Goal: Transaction & Acquisition: Purchase product/service

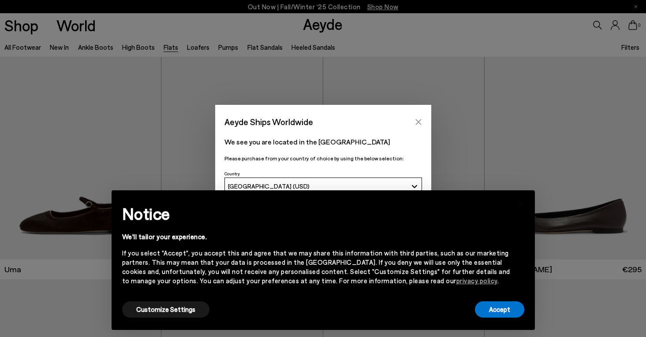
click at [418, 121] on icon "Close" at bounding box center [418, 122] width 7 height 7
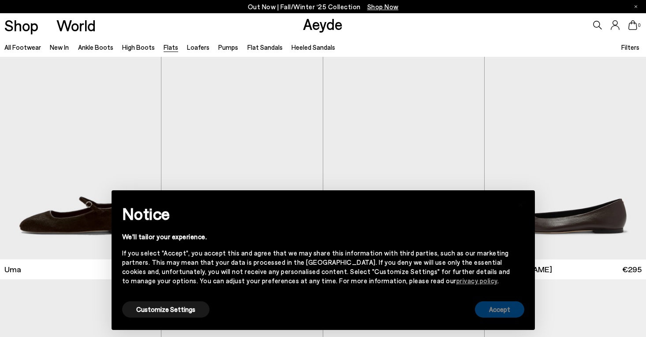
click at [518, 309] on button "Accept" at bounding box center [499, 309] width 49 height 16
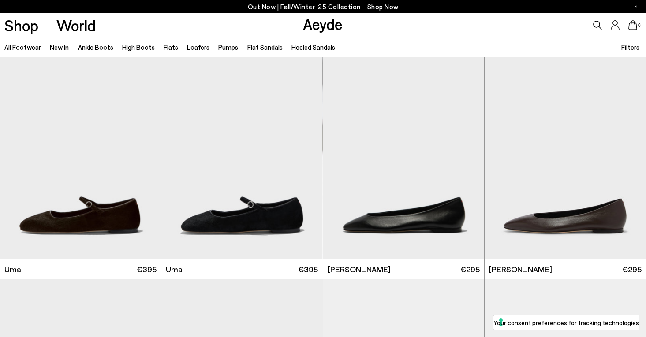
click at [632, 44] on span "Filters" at bounding box center [630, 47] width 18 height 8
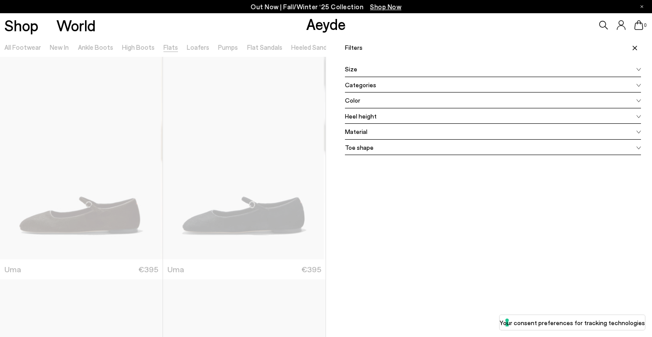
click at [373, 98] on div "Color" at bounding box center [493, 101] width 296 height 16
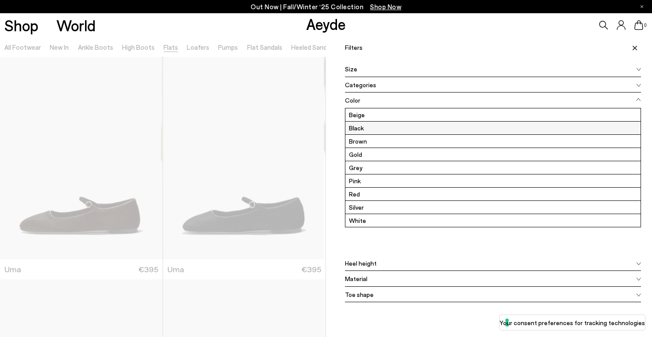
click at [354, 130] on label "Black" at bounding box center [493, 128] width 295 height 13
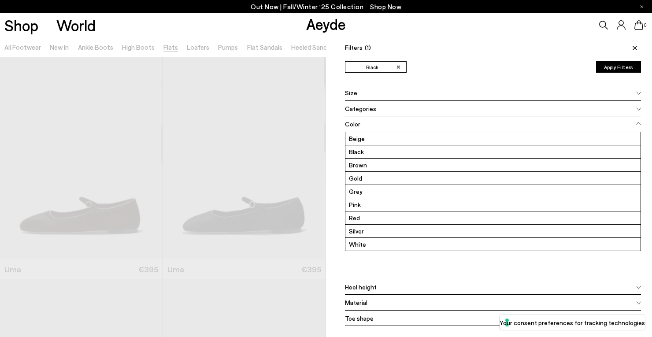
click at [610, 69] on button "Apply Filters" at bounding box center [618, 66] width 45 height 11
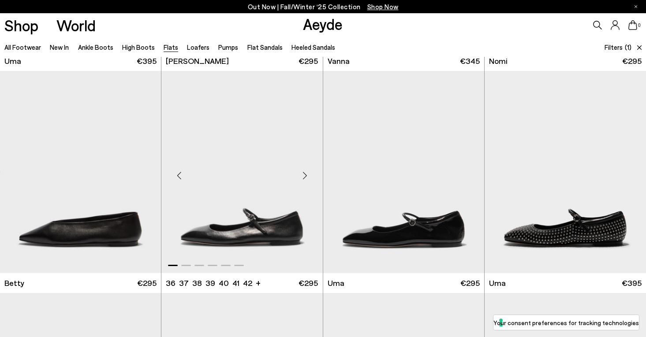
scroll to position [309, 0]
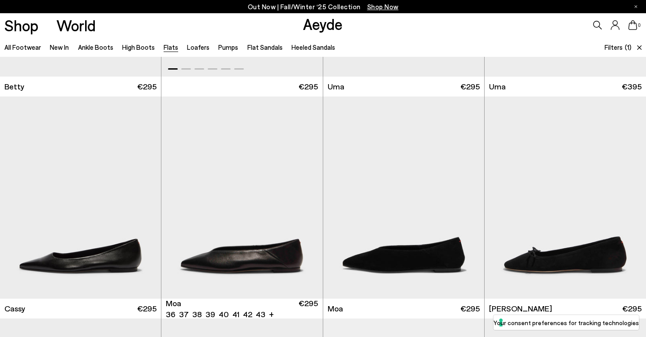
scroll to position [441, 0]
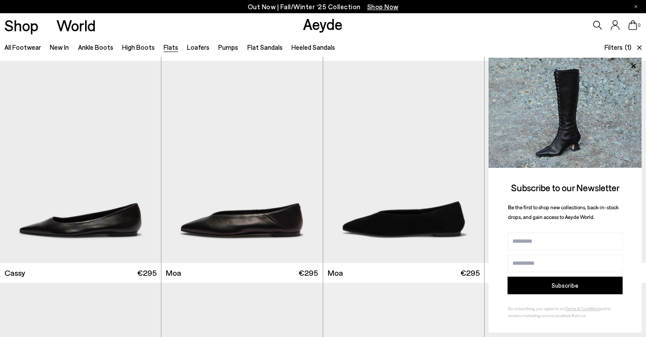
click at [639, 48] on icon at bounding box center [639, 47] width 4 height 4
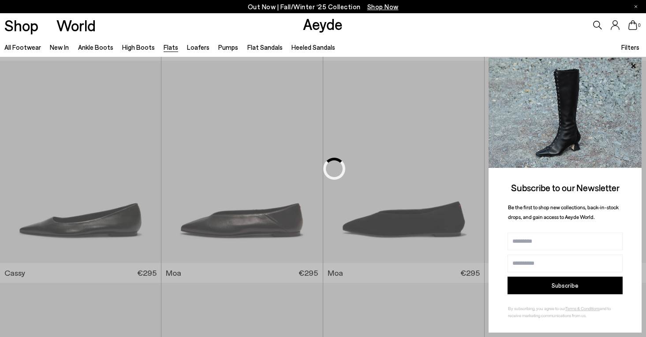
scroll to position [0, 0]
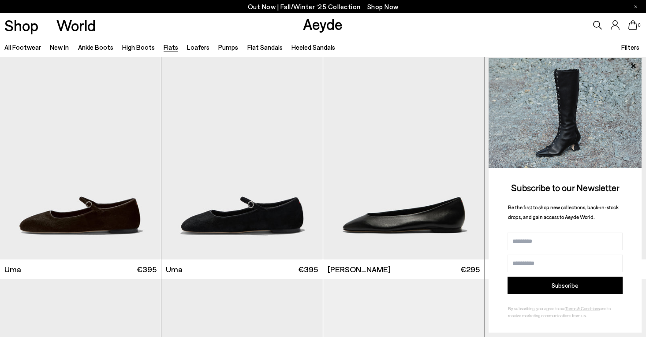
click at [634, 43] on span "Filters" at bounding box center [630, 47] width 18 height 8
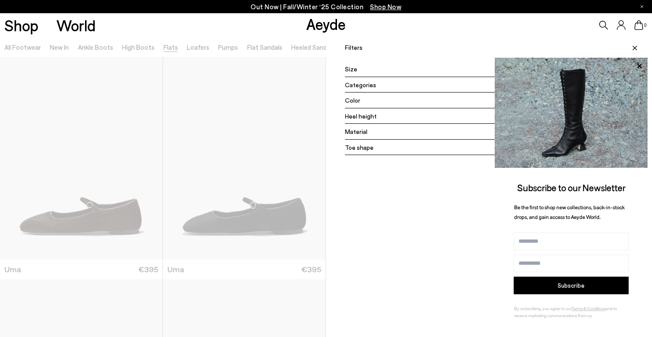
click at [345, 99] on span "Color" at bounding box center [352, 100] width 15 height 9
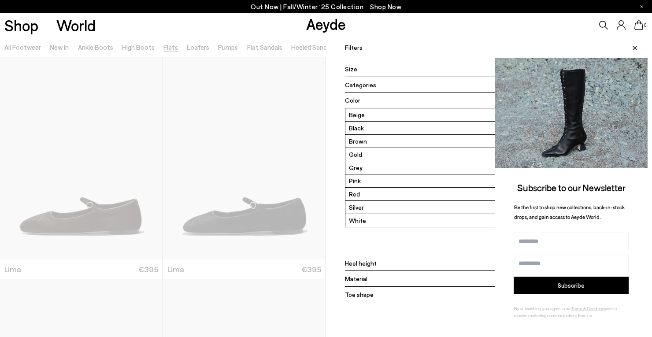
click at [637, 66] on icon at bounding box center [639, 65] width 4 height 4
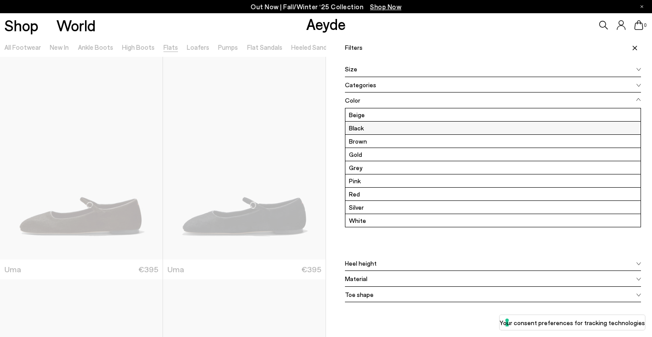
click at [353, 129] on label "Black" at bounding box center [493, 128] width 295 height 13
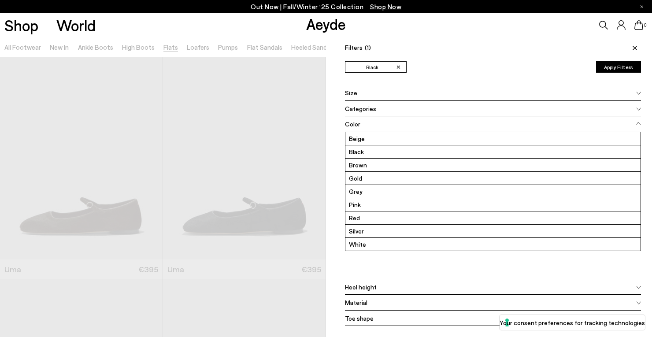
click at [599, 64] on button "Apply Filters" at bounding box center [618, 66] width 45 height 11
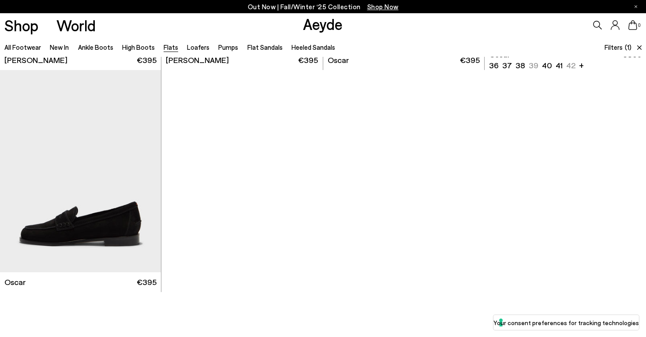
scroll to position [1675, 0]
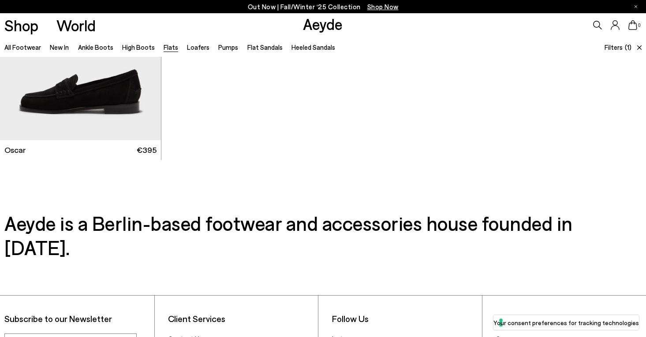
drag, startPoint x: 264, startPoint y: 161, endPoint x: 268, endPoint y: 156, distance: 6.6
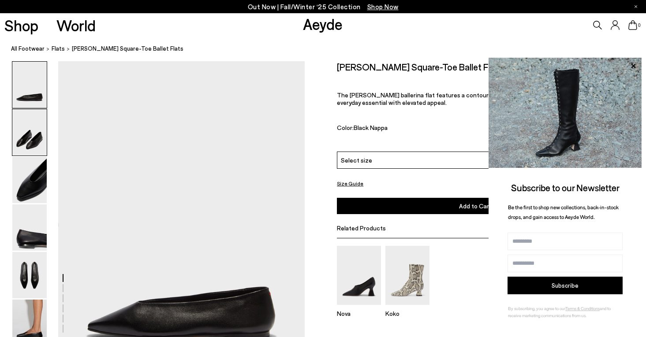
drag, startPoint x: 38, startPoint y: 120, endPoint x: 39, endPoint y: 134, distance: 13.7
click at [38, 120] on img at bounding box center [29, 132] width 34 height 46
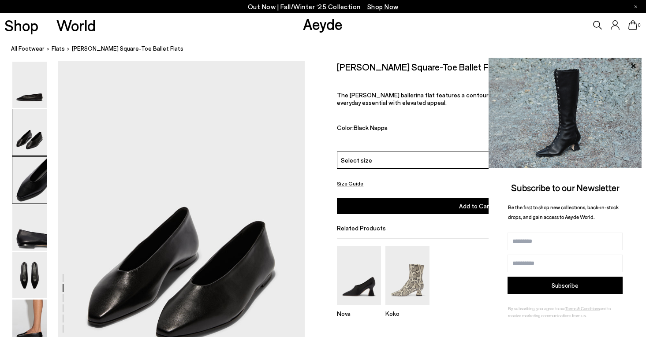
click at [33, 195] on img at bounding box center [29, 180] width 34 height 46
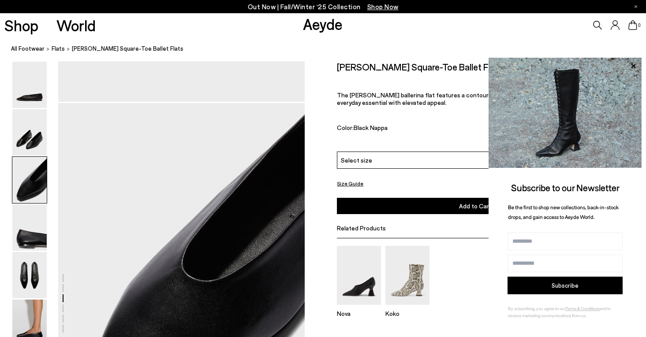
scroll to position [661, 0]
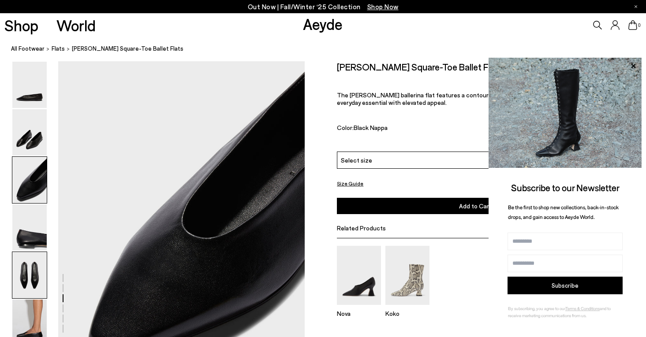
click at [30, 257] on img at bounding box center [29, 275] width 34 height 46
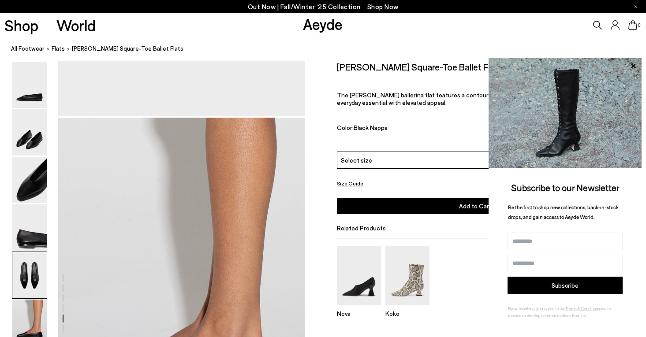
scroll to position [1585, 0]
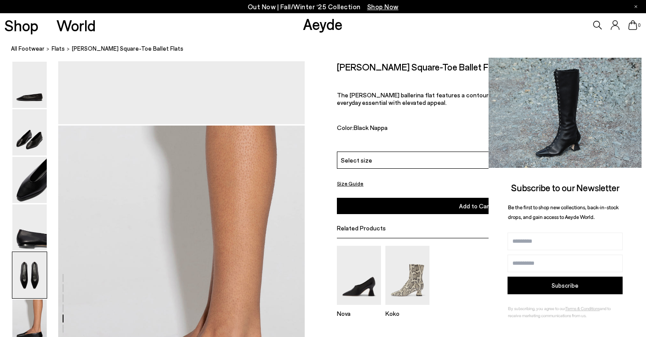
click at [633, 66] on icon at bounding box center [633, 65] width 4 height 4
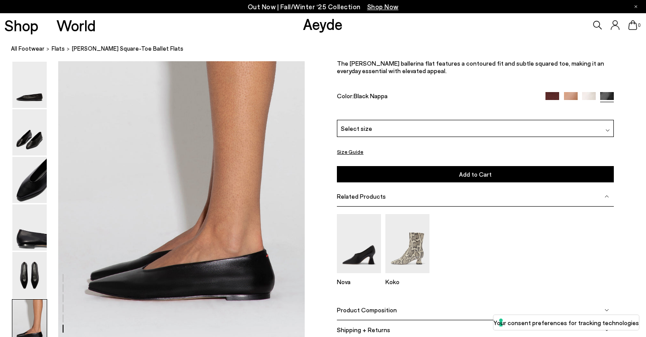
scroll to position [1717, 0]
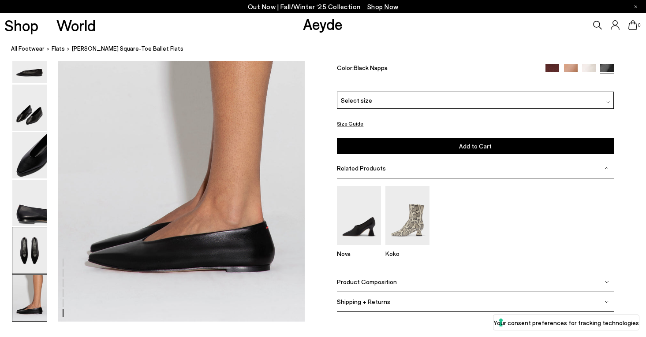
click at [39, 257] on img at bounding box center [29, 250] width 34 height 46
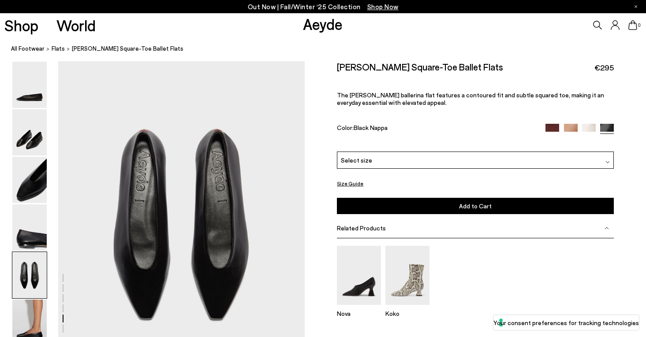
scroll to position [1321, 0]
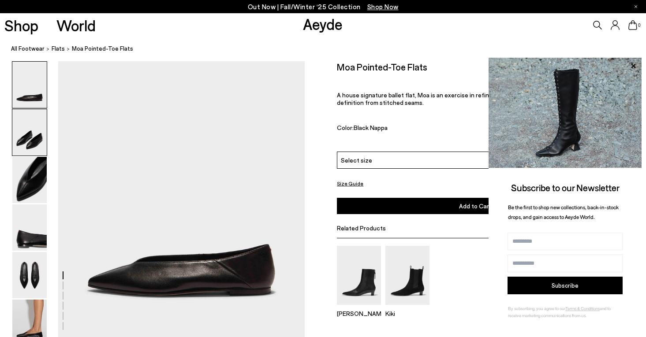
click at [37, 135] on img at bounding box center [29, 132] width 34 height 46
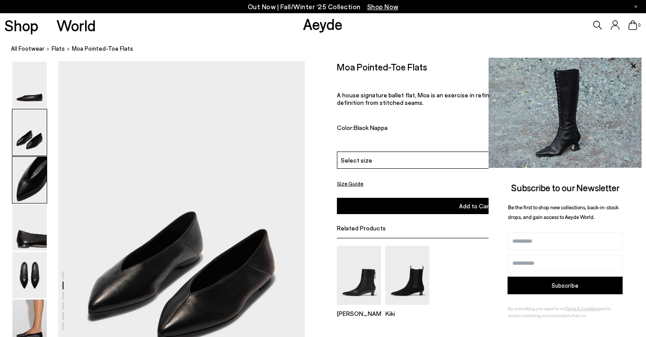
click at [36, 188] on img at bounding box center [29, 180] width 34 height 46
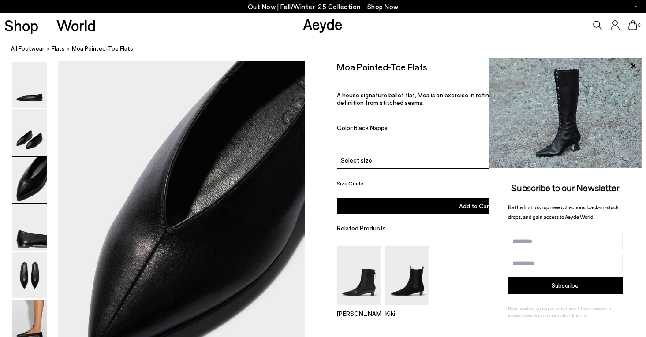
click at [37, 238] on img at bounding box center [29, 228] width 34 height 46
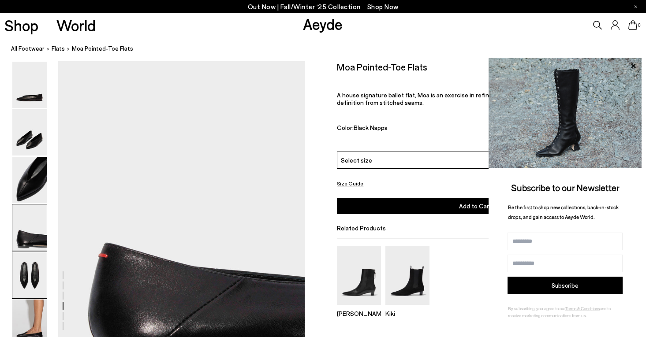
click at [40, 279] on img at bounding box center [29, 275] width 34 height 46
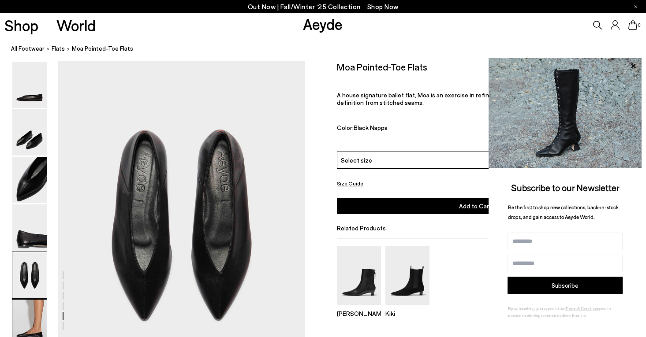
click at [35, 316] on img at bounding box center [29, 323] width 34 height 46
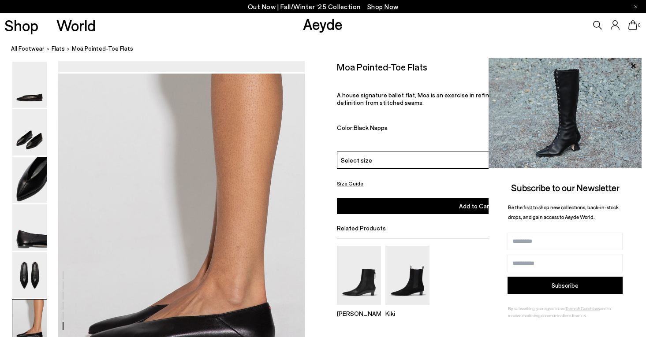
scroll to position [1570, 0]
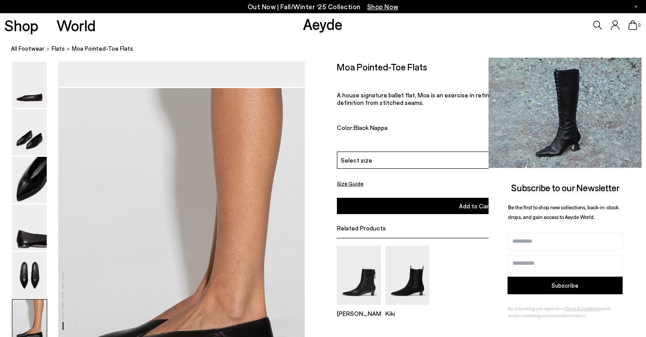
click at [633, 63] on icon at bounding box center [632, 65] width 11 height 11
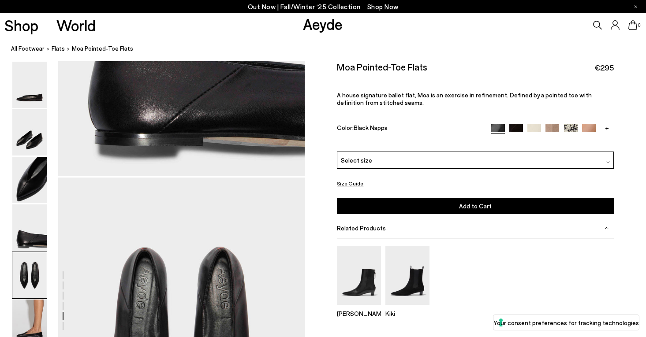
scroll to position [1129, 0]
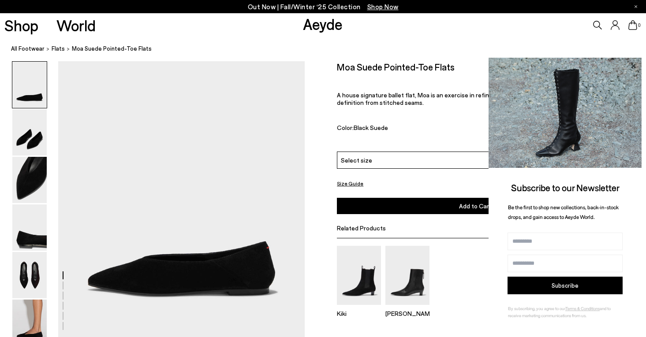
click at [636, 65] on icon at bounding box center [632, 65] width 11 height 11
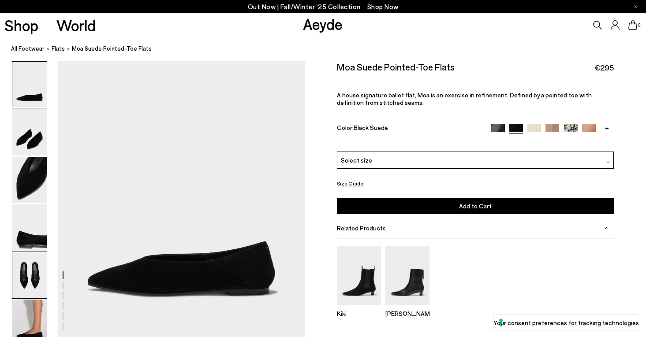
click at [34, 274] on img at bounding box center [29, 275] width 34 height 46
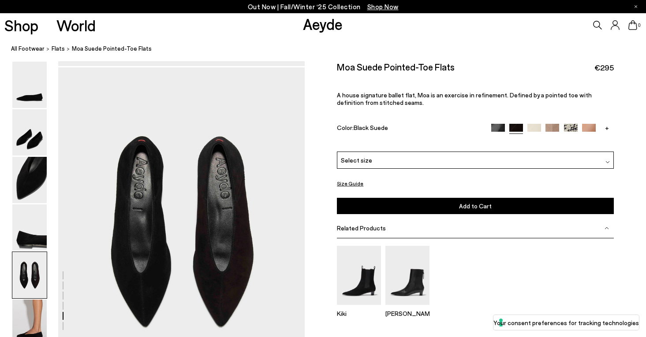
scroll to position [1268, 0]
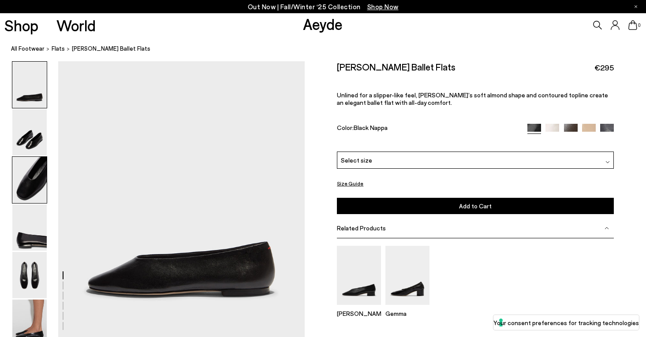
drag, startPoint x: 41, startPoint y: 136, endPoint x: 43, endPoint y: 164, distance: 28.8
click at [41, 136] on img at bounding box center [29, 132] width 34 height 46
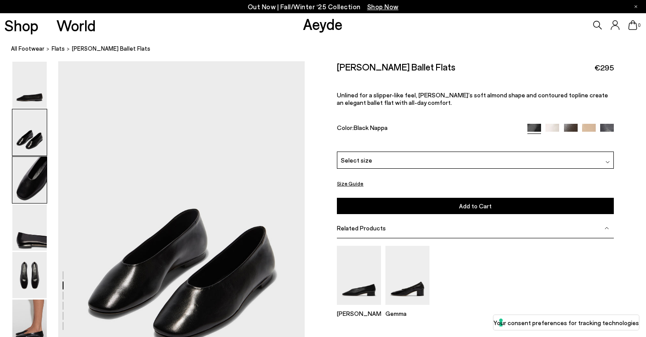
click at [29, 185] on img at bounding box center [29, 180] width 34 height 46
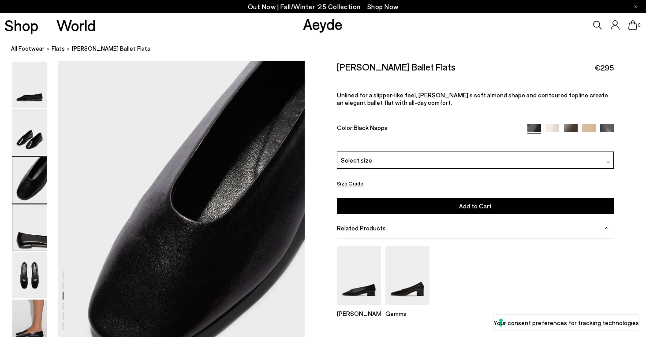
click at [29, 242] on img at bounding box center [29, 228] width 34 height 46
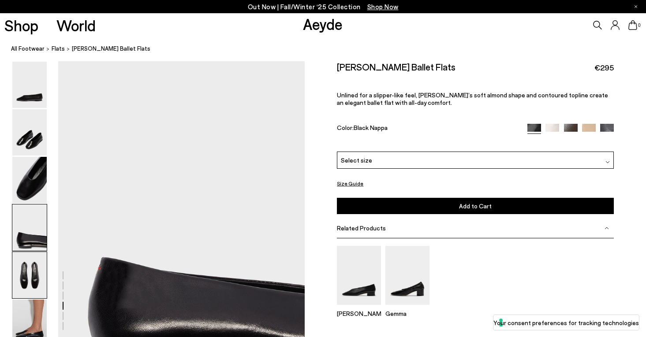
click at [30, 287] on img at bounding box center [29, 275] width 34 height 46
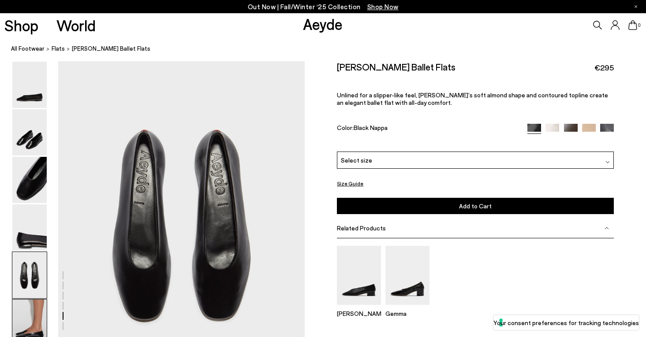
click at [30, 323] on img at bounding box center [29, 323] width 34 height 46
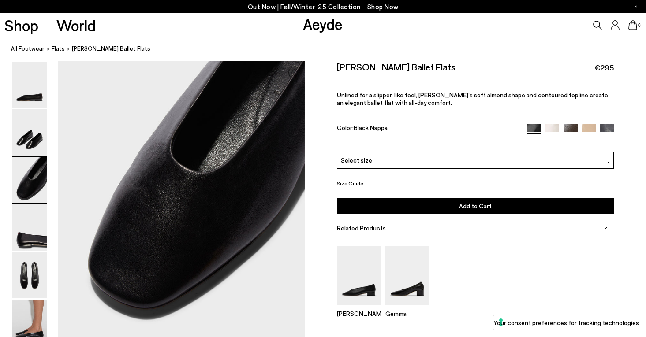
scroll to position [688, 0]
